Goal: Task Accomplishment & Management: Manage account settings

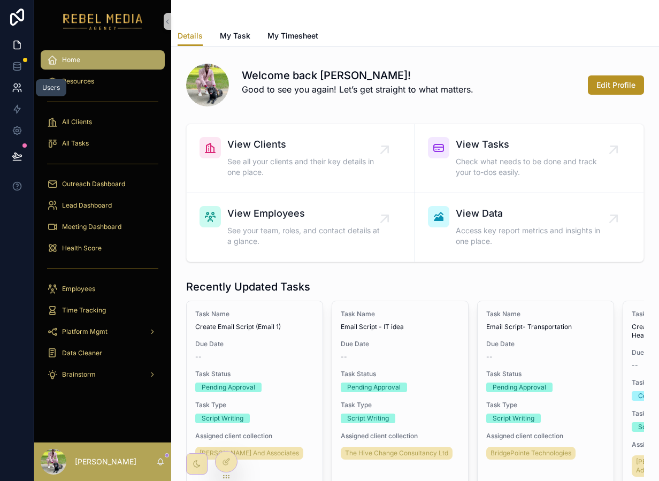
click at [17, 92] on icon at bounding box center [17, 87] width 11 height 11
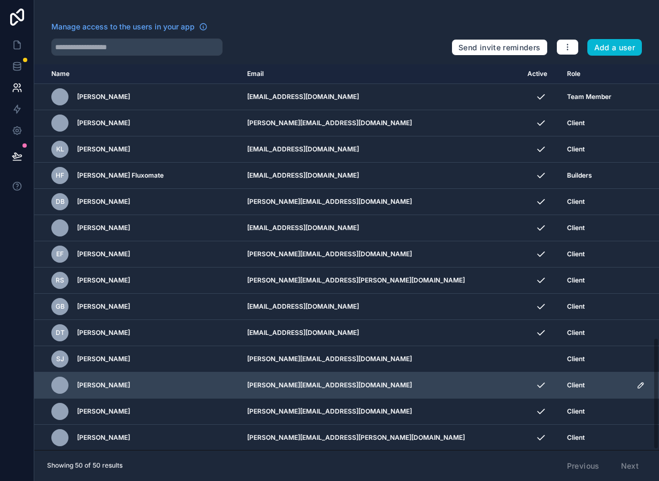
scroll to position [943, 0]
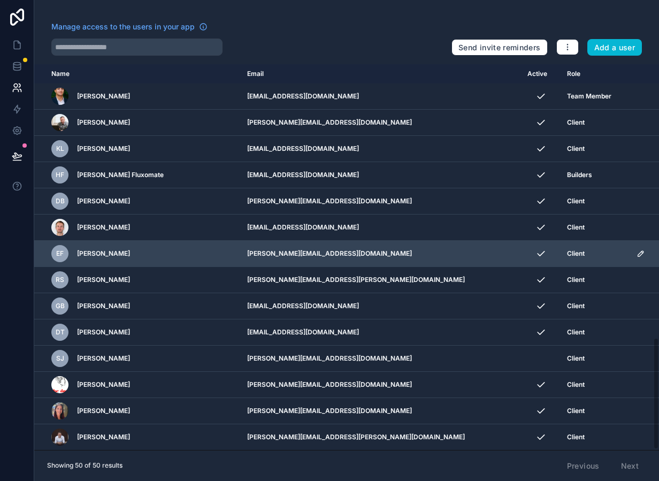
click at [107, 252] on span "[PERSON_NAME]" at bounding box center [103, 253] width 53 height 9
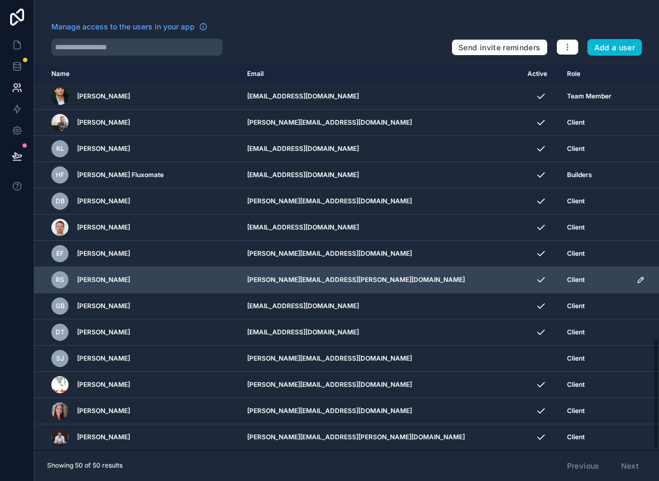
click at [100, 281] on span "[PERSON_NAME]" at bounding box center [103, 279] width 53 height 9
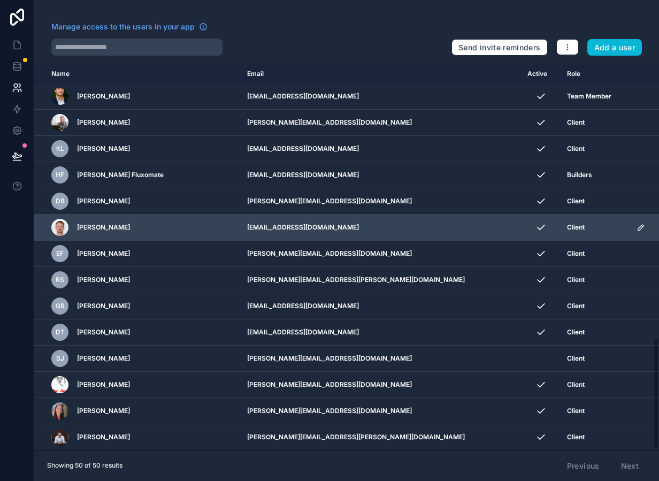
click at [113, 229] on span "[PERSON_NAME]" at bounding box center [103, 227] width 53 height 9
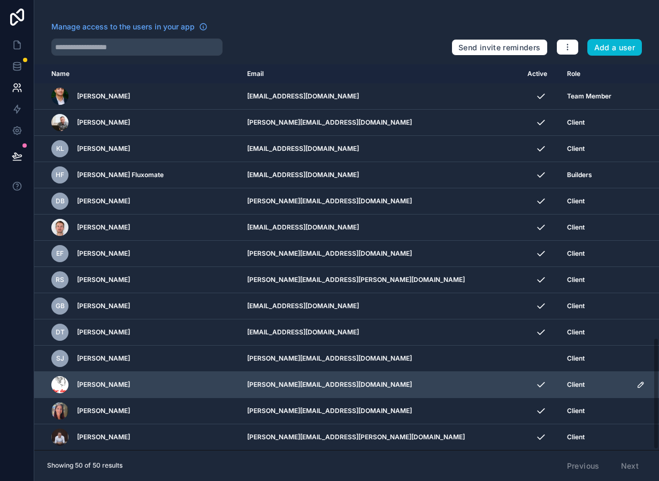
click at [90, 382] on span "[PERSON_NAME]" at bounding box center [103, 384] width 53 height 9
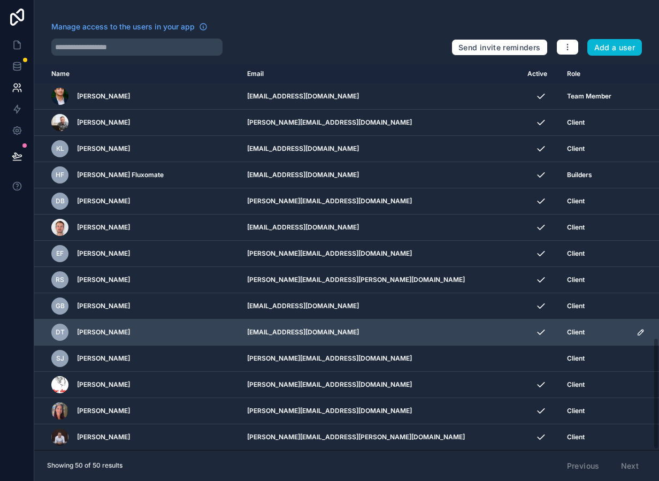
click at [92, 335] on span "[PERSON_NAME]" at bounding box center [103, 332] width 53 height 9
click at [91, 335] on span "[PERSON_NAME]" at bounding box center [103, 332] width 53 height 9
click at [636, 328] on icon "scrollable content" at bounding box center [640, 332] width 9 height 9
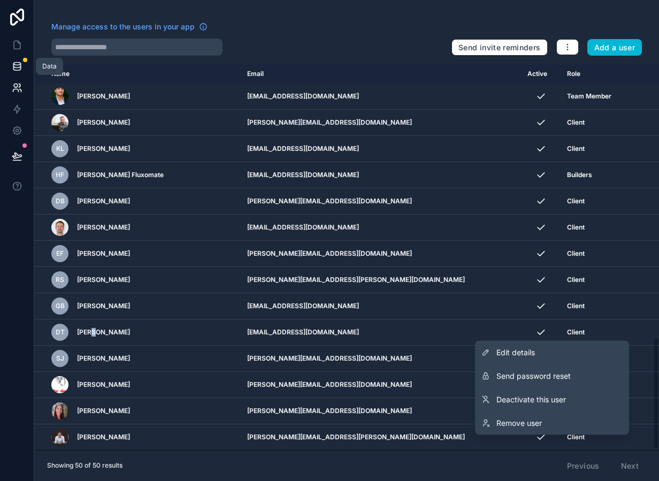
click at [14, 58] on link at bounding box center [17, 66] width 34 height 21
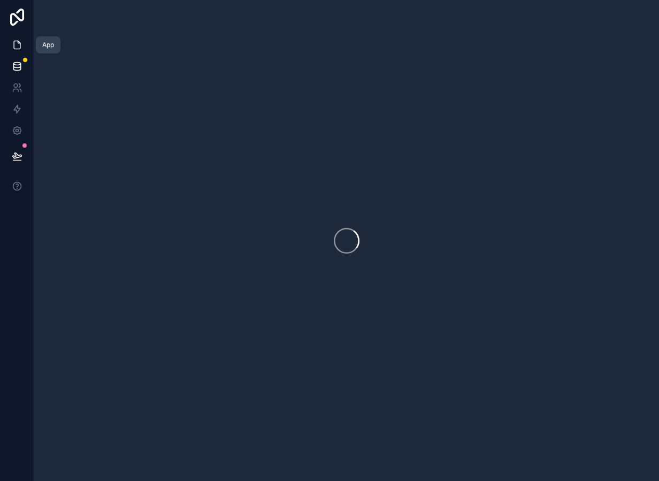
click at [14, 38] on link at bounding box center [17, 44] width 34 height 21
